Goal: Check status: Check status

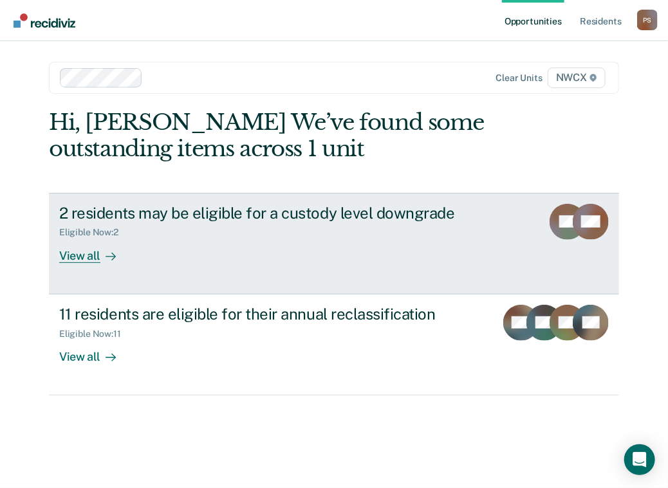
click at [93, 258] on div "View all" at bounding box center [95, 250] width 72 height 25
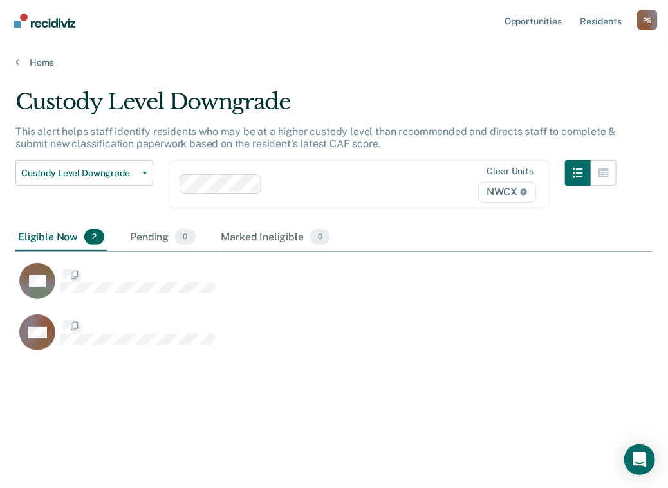
scroll to position [293, 627]
